Goal: Task Accomplishment & Management: Use online tool/utility

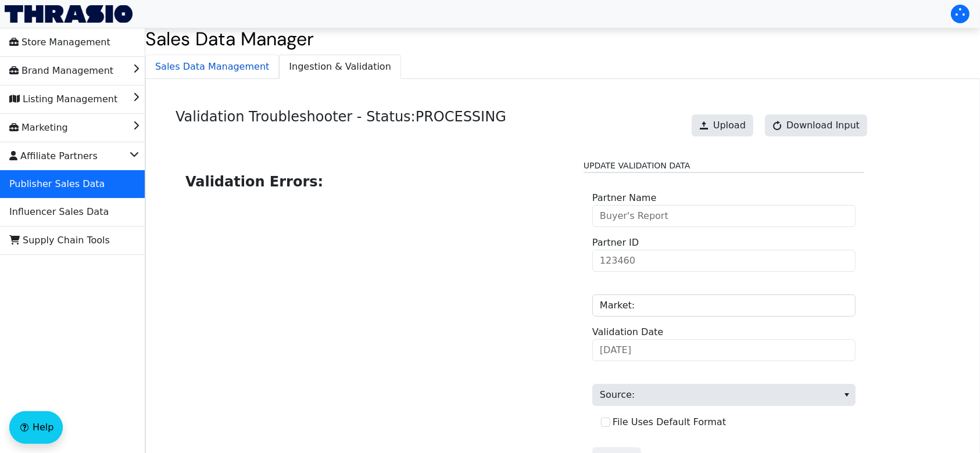
click at [206, 73] on span "Sales Data Management" at bounding box center [212, 66] width 132 height 23
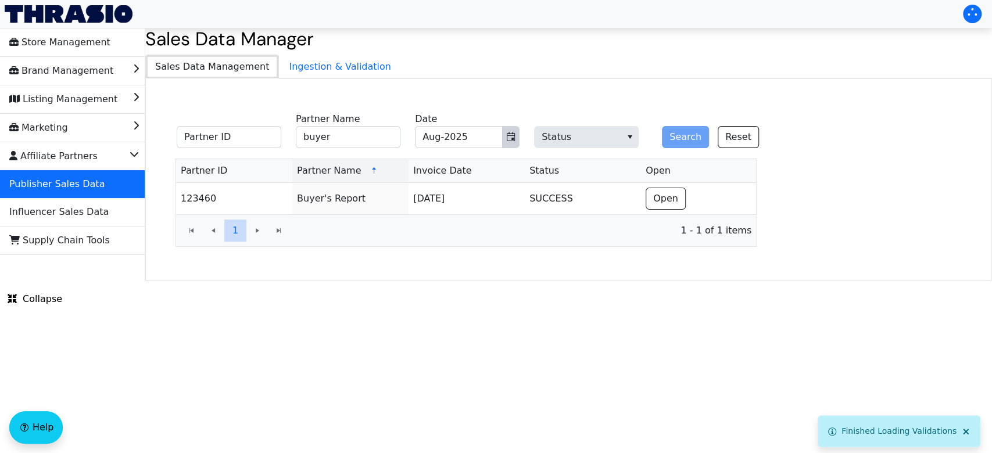
click at [509, 139] on icon "Toggle calendar" at bounding box center [510, 136] width 9 height 9
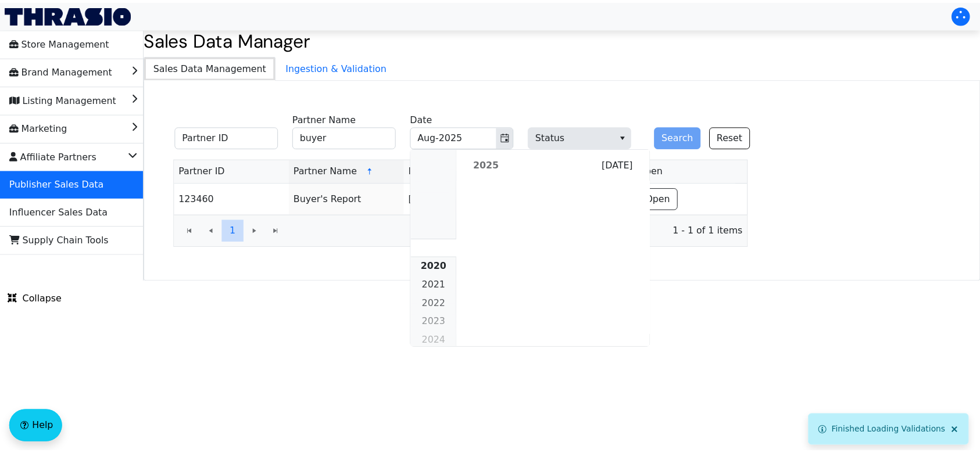
scroll to position [1060, 0]
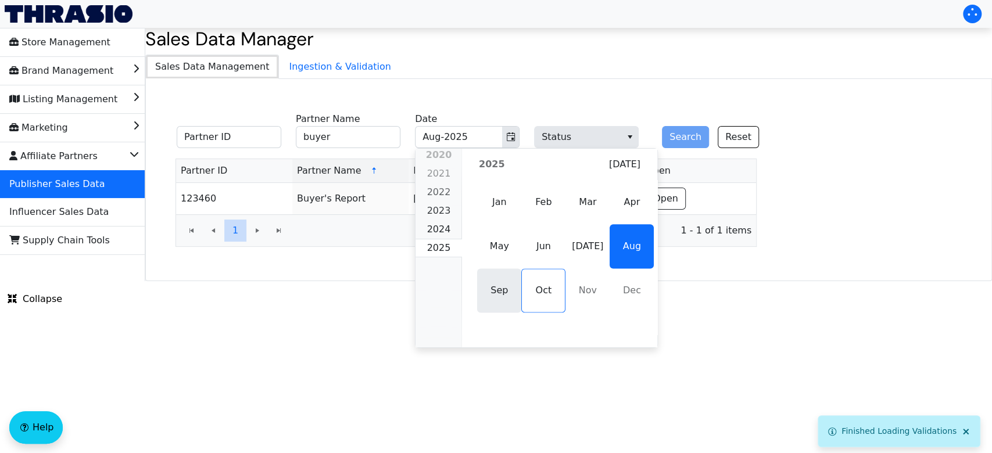
click at [483, 287] on span "Sep" at bounding box center [499, 290] width 44 height 44
type input "Sep-2025"
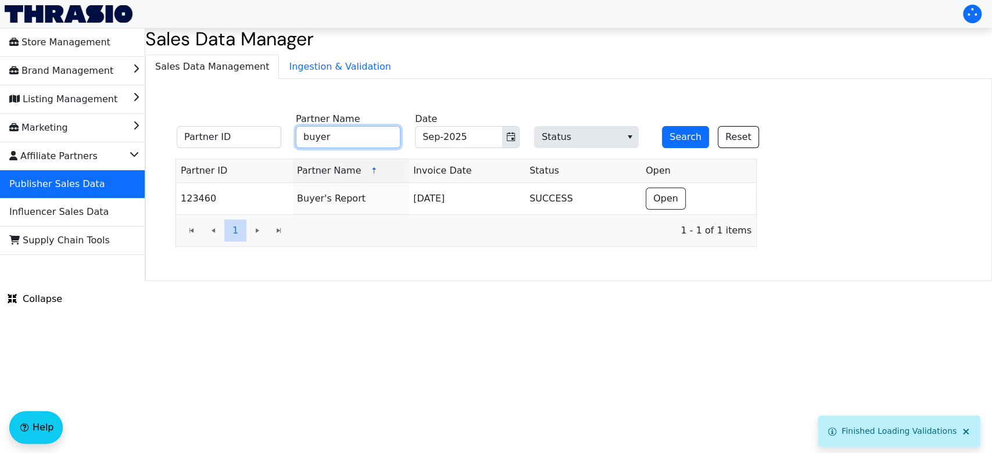
click at [342, 133] on input "buyer" at bounding box center [348, 137] width 105 height 22
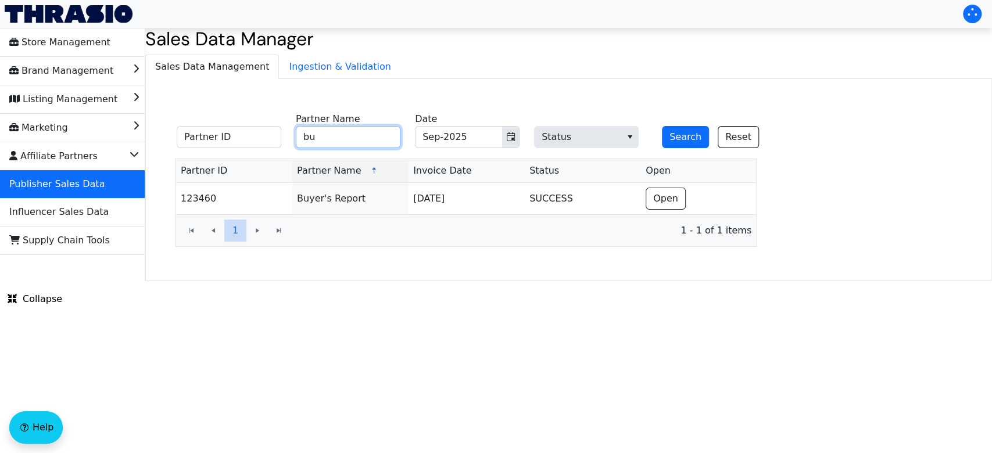
type input "b"
type input "webselenese"
click at [682, 138] on button "Search" at bounding box center [685, 137] width 47 height 22
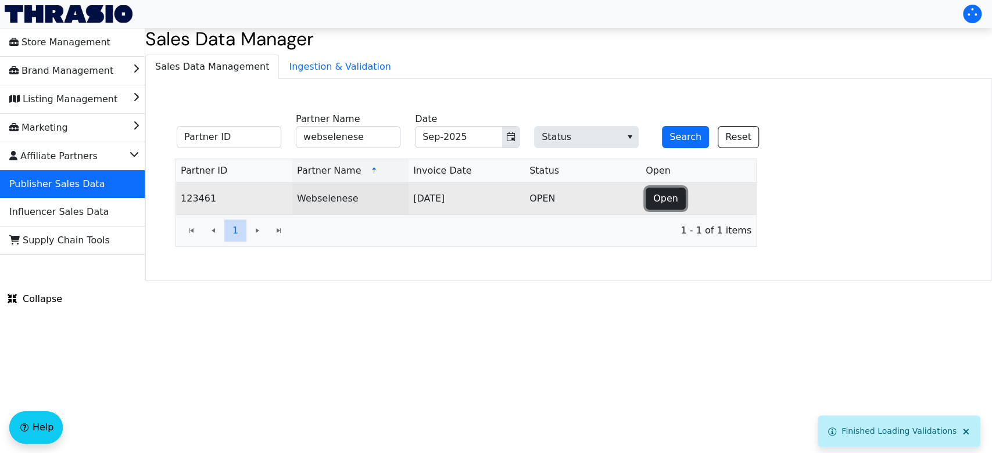
click at [660, 192] on span "Open" at bounding box center [665, 199] width 25 height 14
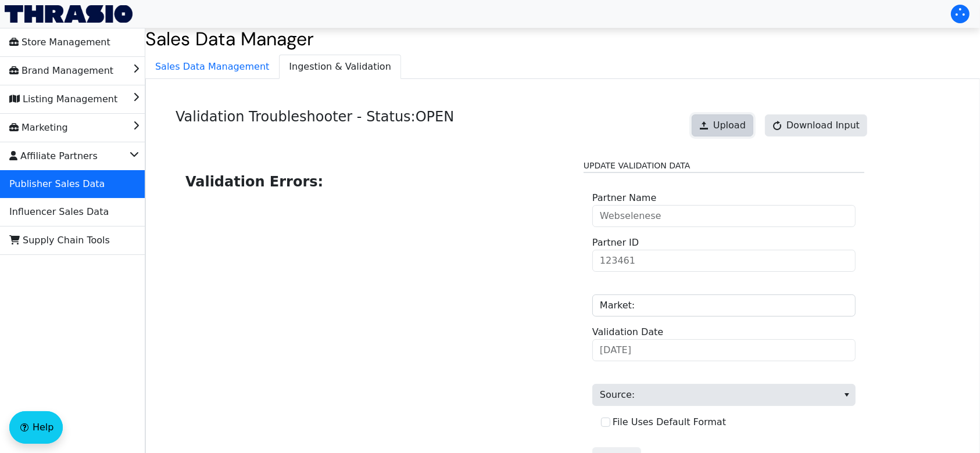
click at [730, 126] on span "Upload" at bounding box center [729, 126] width 33 height 14
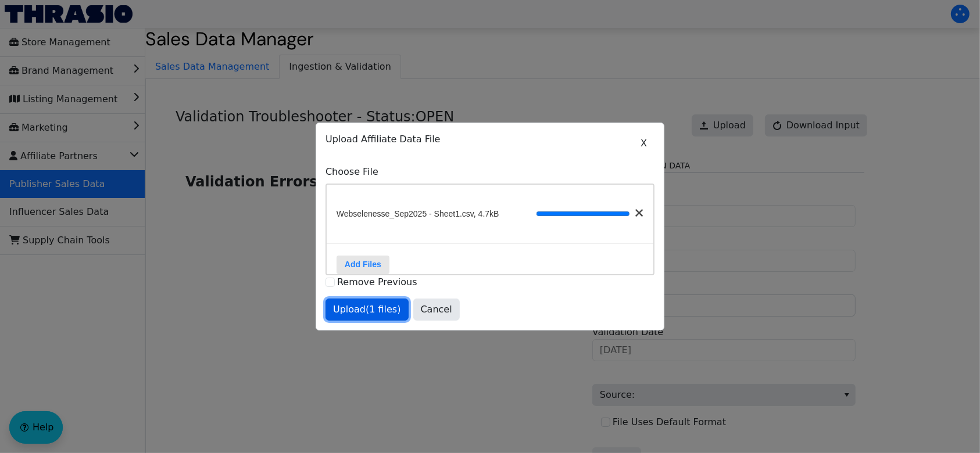
click at [361, 314] on span "Upload (1 files)" at bounding box center [367, 310] width 68 height 14
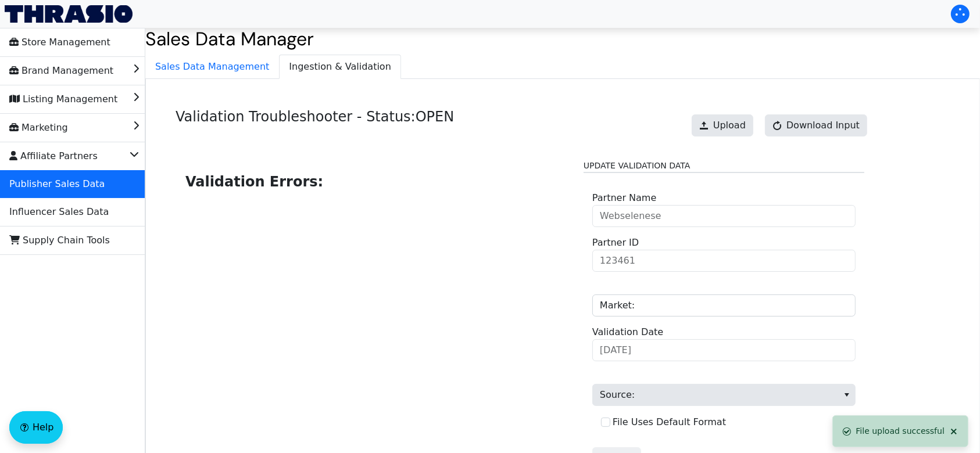
scroll to position [117, 0]
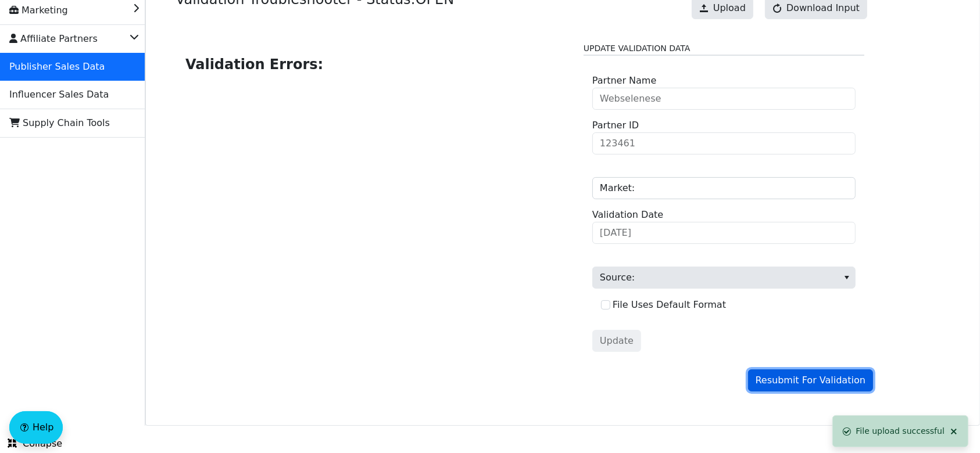
click at [783, 379] on span "Resubmit For Validation" at bounding box center [810, 381] width 110 height 14
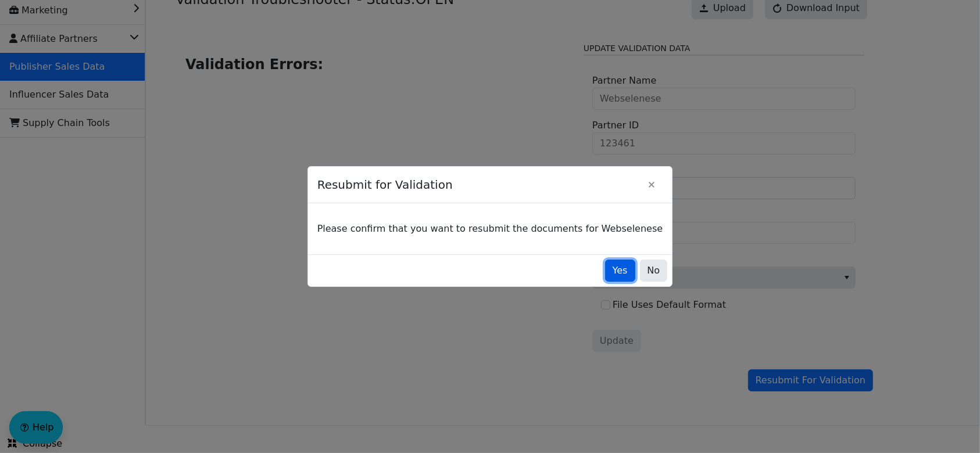
click at [612, 264] on span "Yes" at bounding box center [619, 271] width 15 height 14
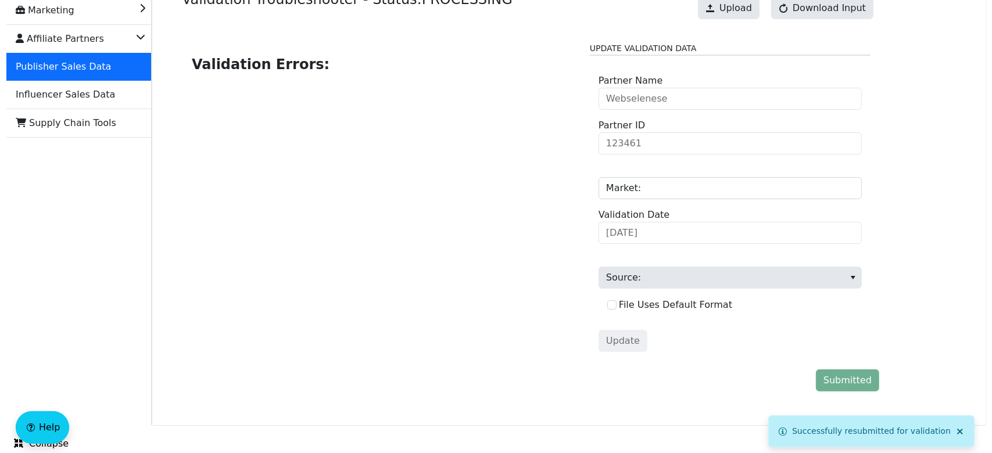
scroll to position [0, 0]
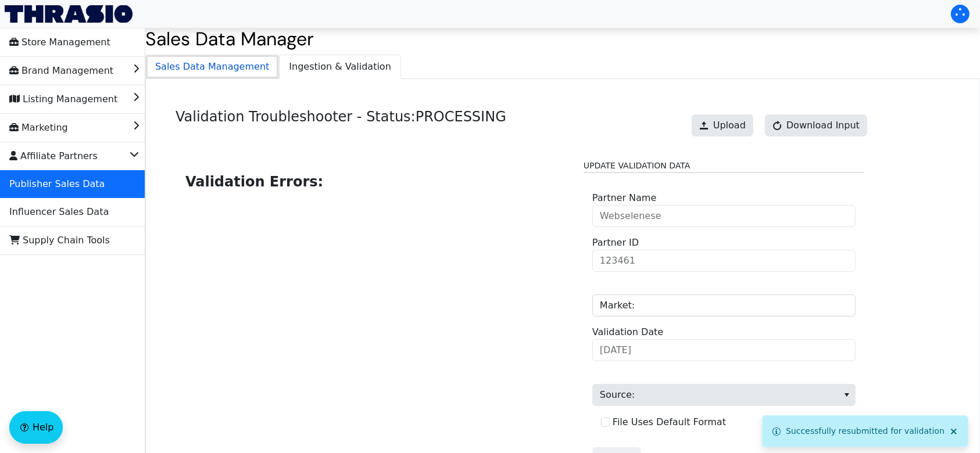
click at [231, 71] on span "Sales Data Management" at bounding box center [212, 66] width 132 height 23
